Goal: Task Accomplishment & Management: Check status

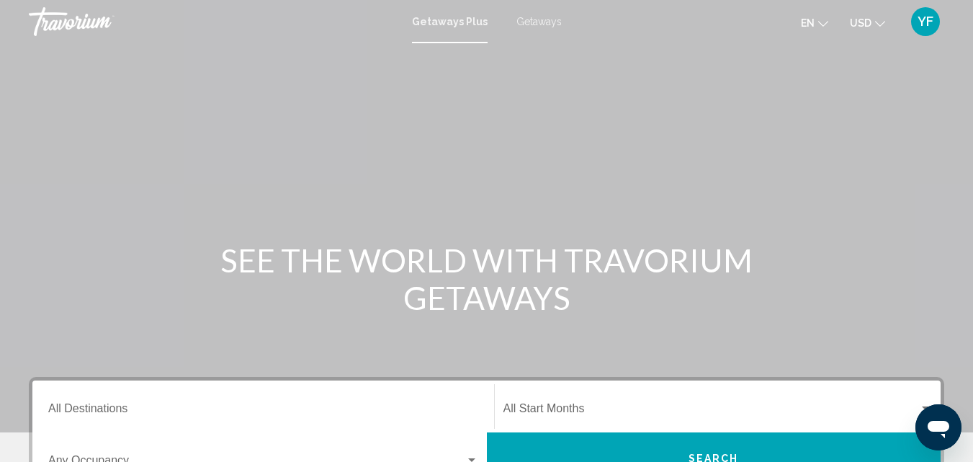
click at [940, 18] on button "YF" at bounding box center [925, 21] width 37 height 30
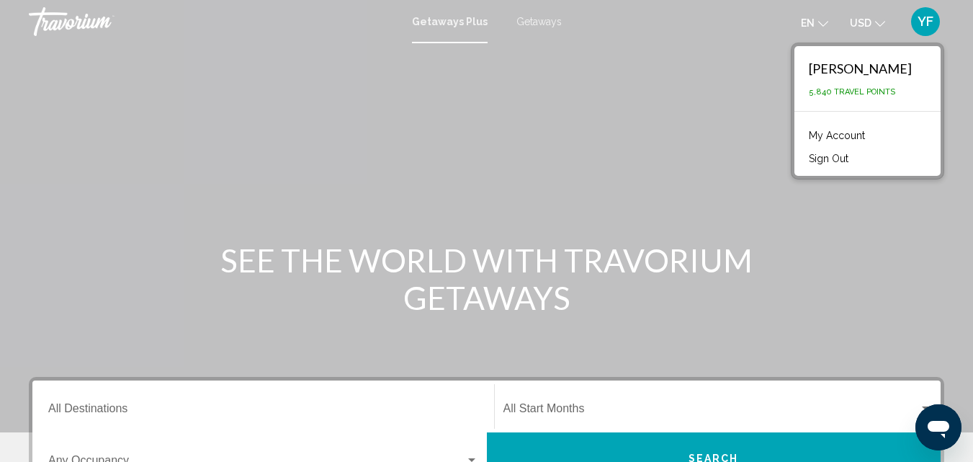
click at [822, 130] on link "My Account" at bounding box center [836, 135] width 71 height 19
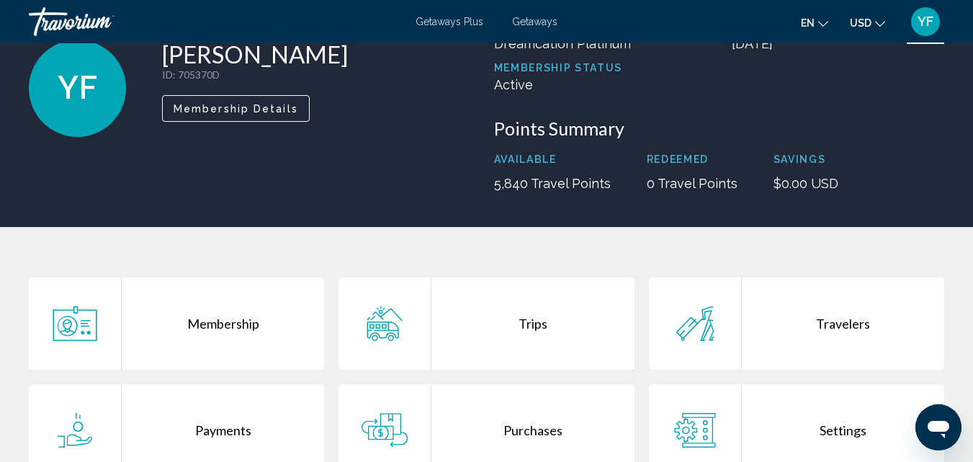
scroll to position [216, 0]
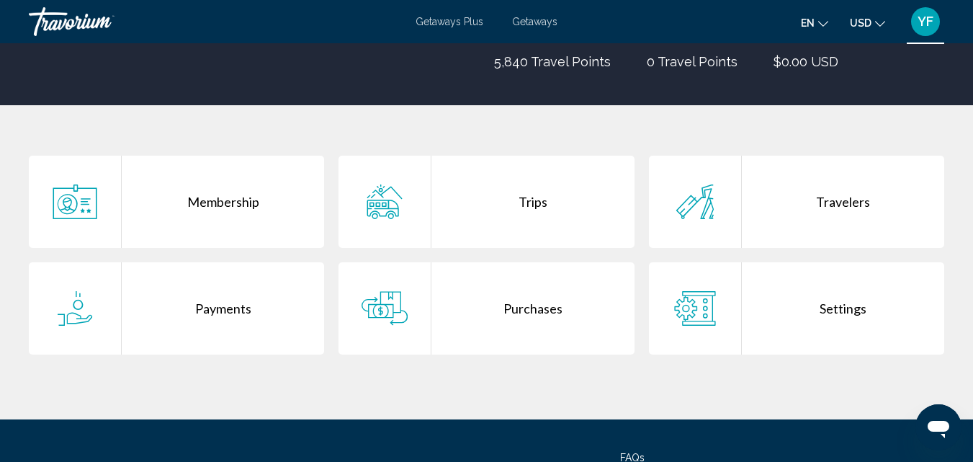
click at [547, 297] on div "Purchases" at bounding box center [532, 308] width 202 height 92
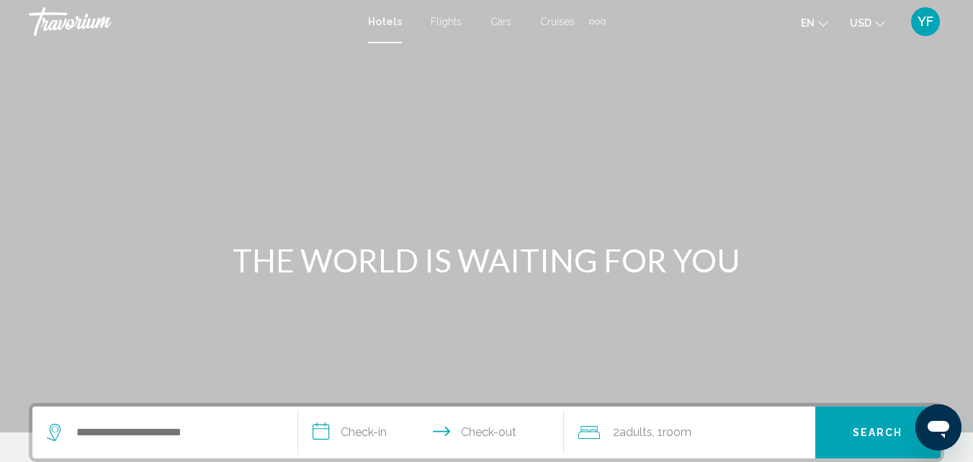
click at [914, 25] on div "YF" at bounding box center [925, 21] width 29 height 29
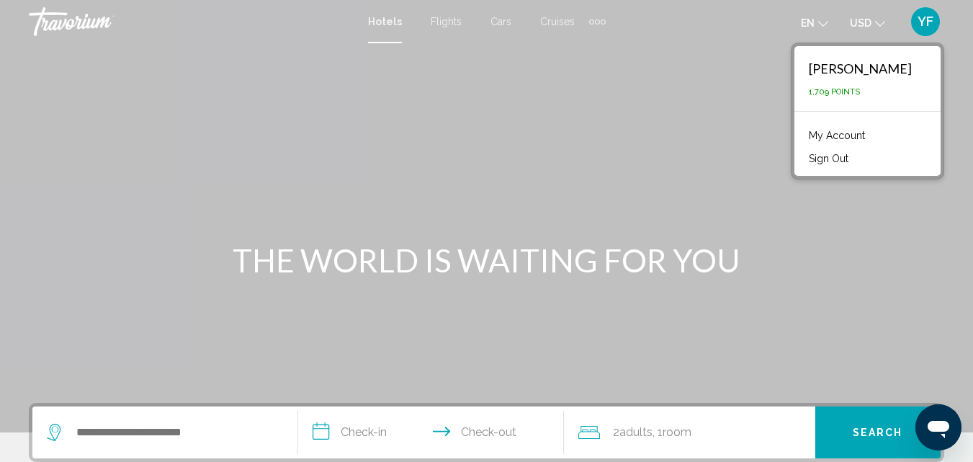
click at [816, 127] on link "My Account" at bounding box center [836, 135] width 71 height 19
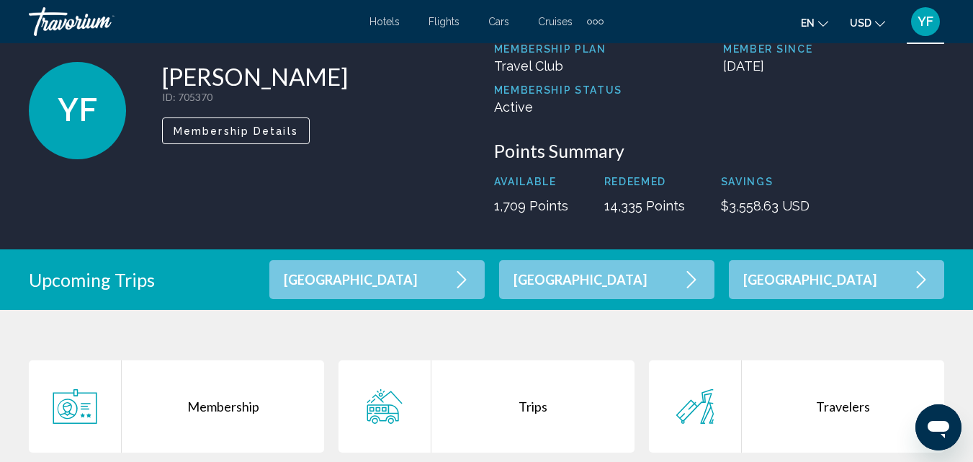
scroll to position [216, 0]
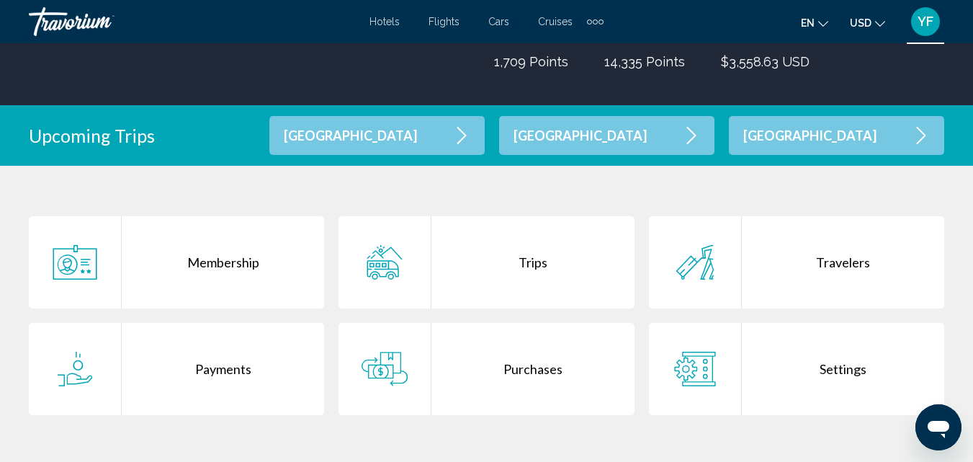
click at [513, 350] on div "Purchases" at bounding box center [532, 369] width 202 height 92
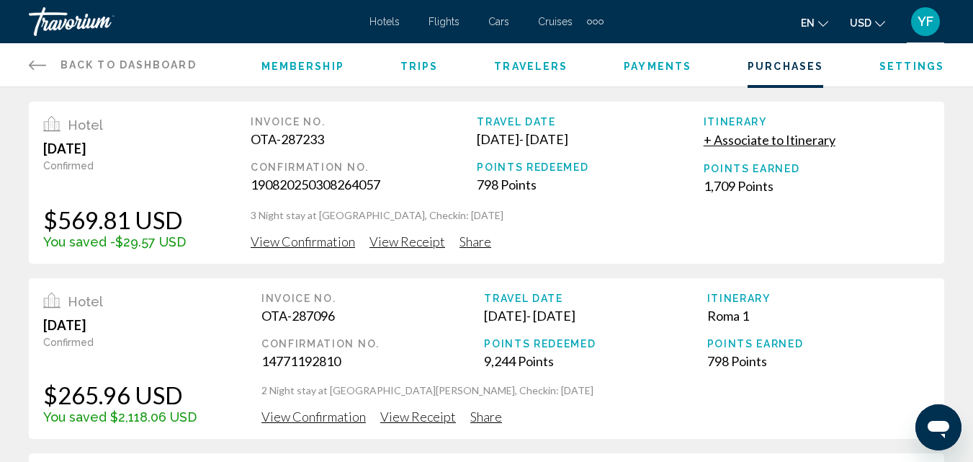
click at [284, 240] on span "View Confirmation" at bounding box center [303, 241] width 104 height 16
